Goal: Transaction & Acquisition: Book appointment/travel/reservation

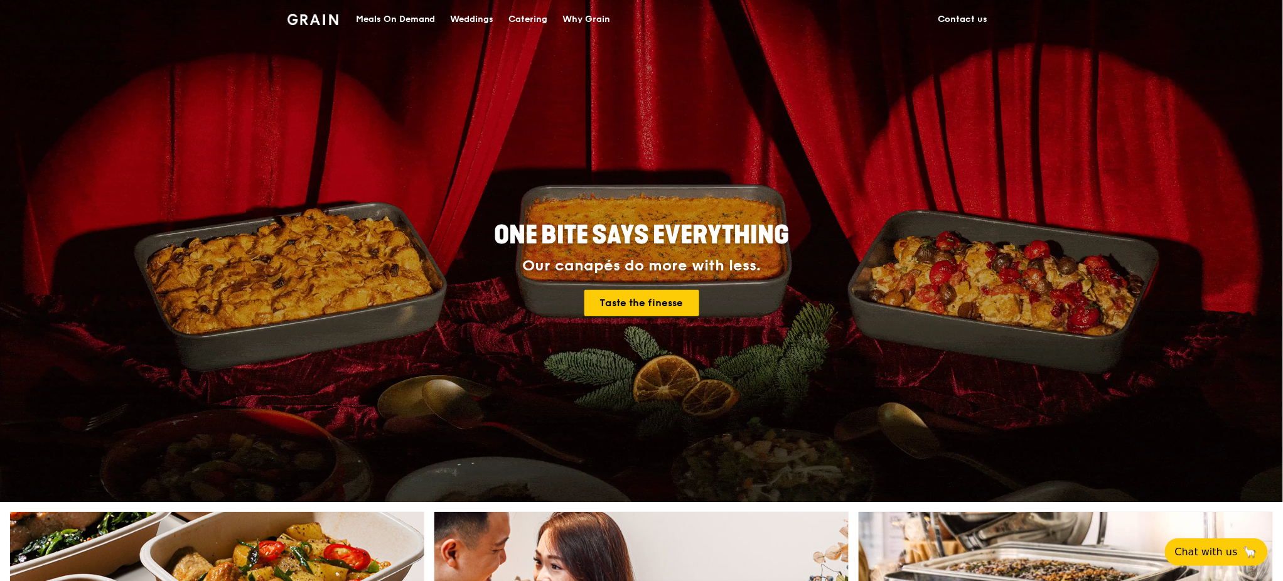
click at [539, 14] on div "Catering" at bounding box center [528, 20] width 39 height 38
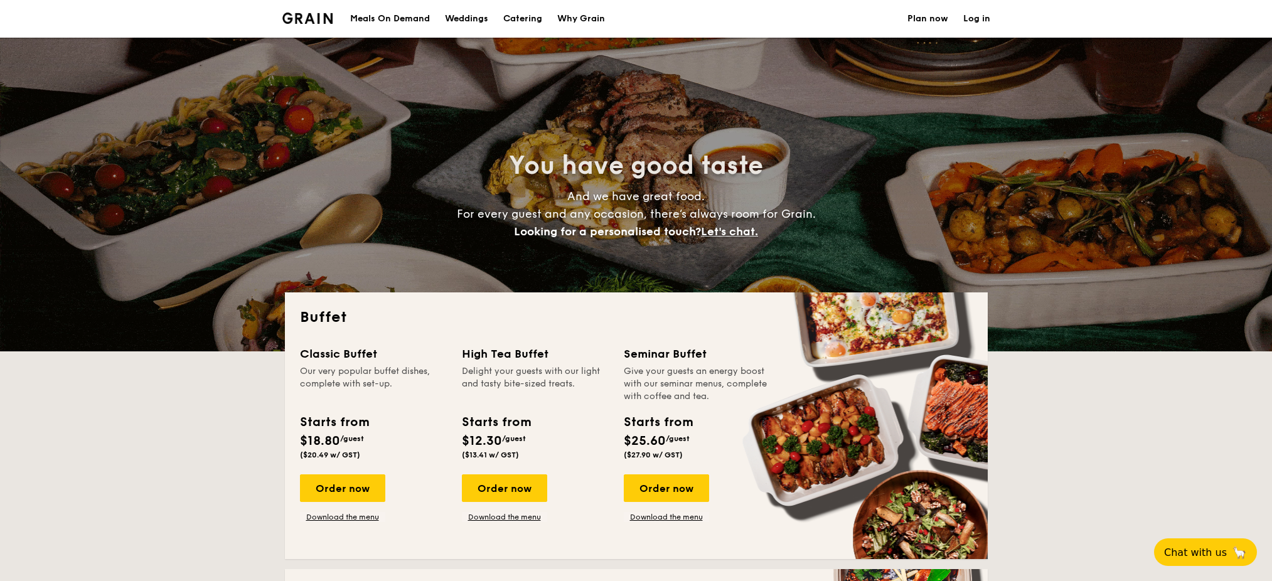
select select
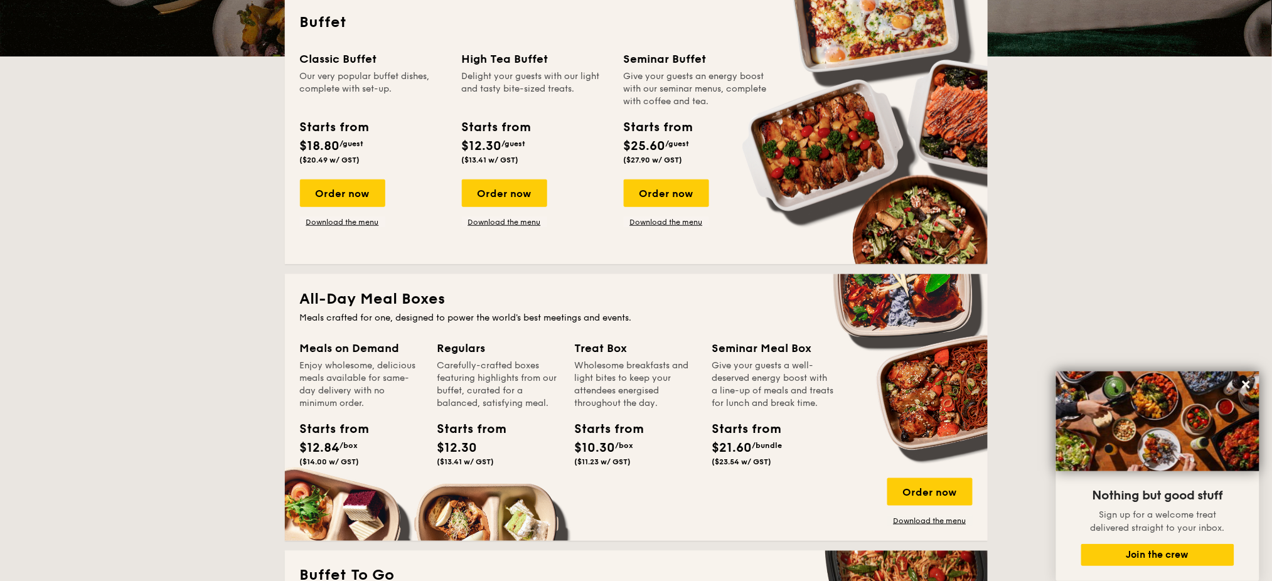
scroll to position [279, 0]
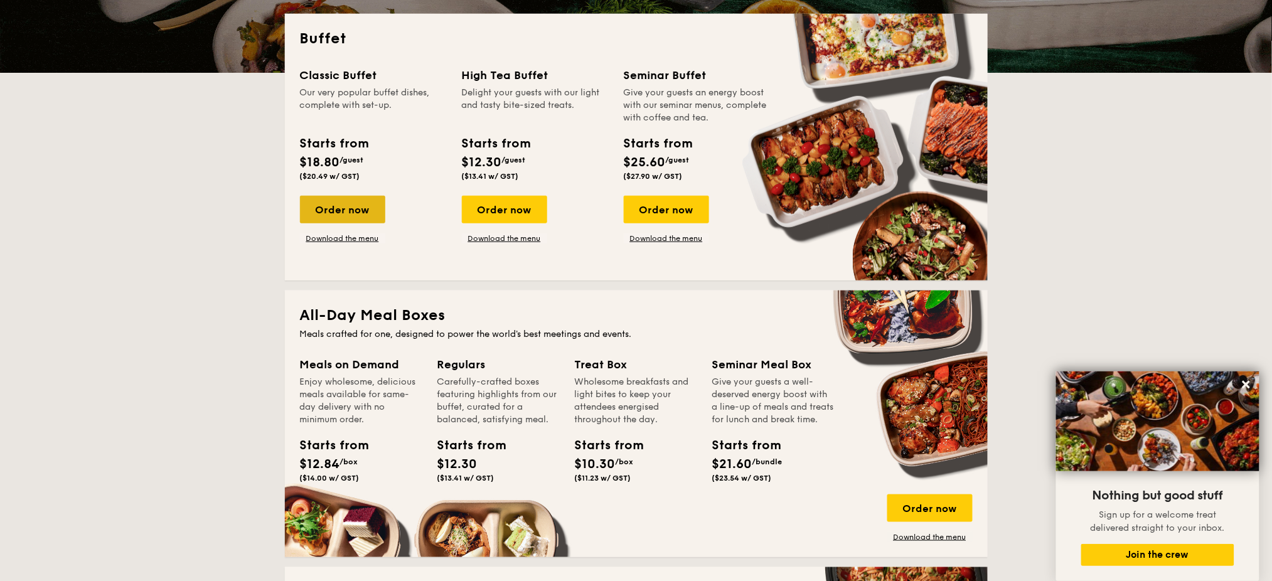
click at [364, 220] on div "Order now" at bounding box center [342, 210] width 85 height 28
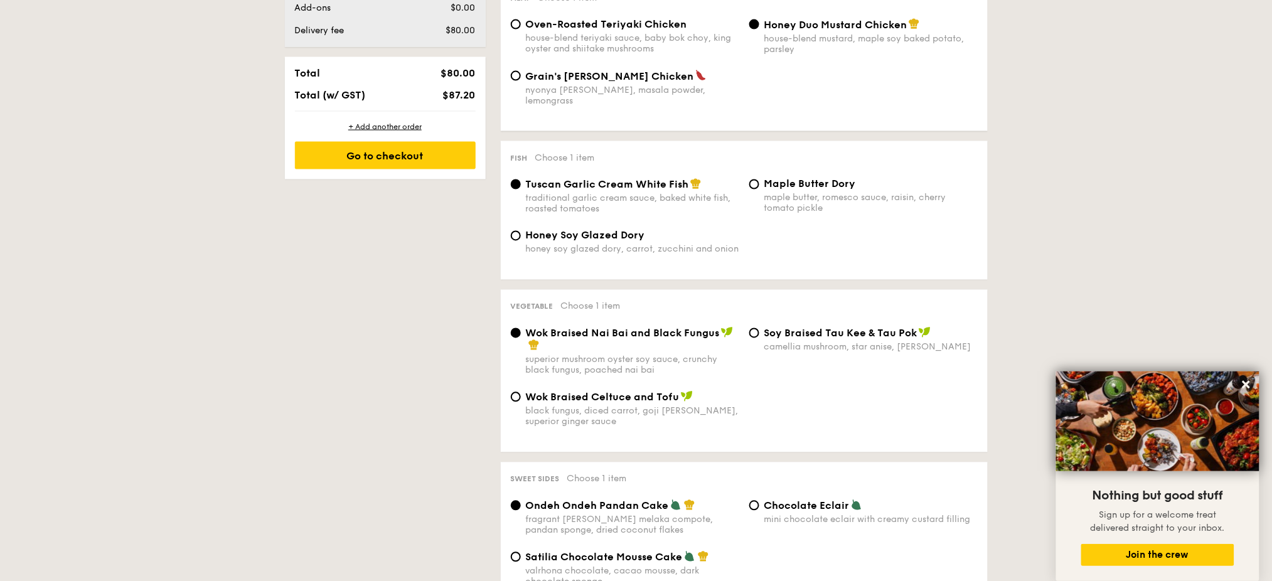
scroll to position [502, 0]
